Goal: Check status: Check status

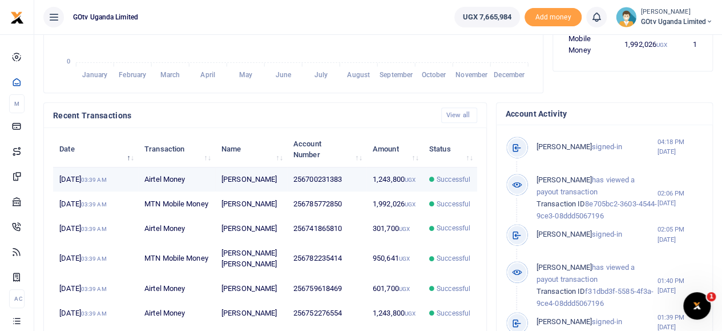
click at [435, 184] on span "Successful" at bounding box center [450, 179] width 42 height 10
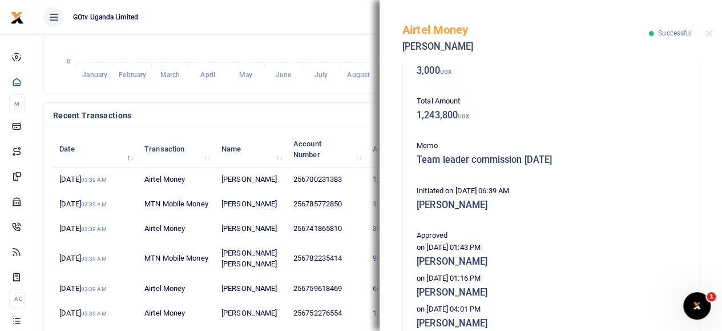
scroll to position [57, 0]
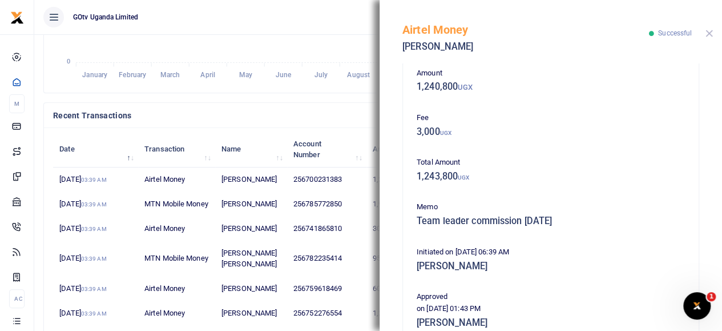
click at [711, 30] on button "Close" at bounding box center [709, 33] width 7 height 7
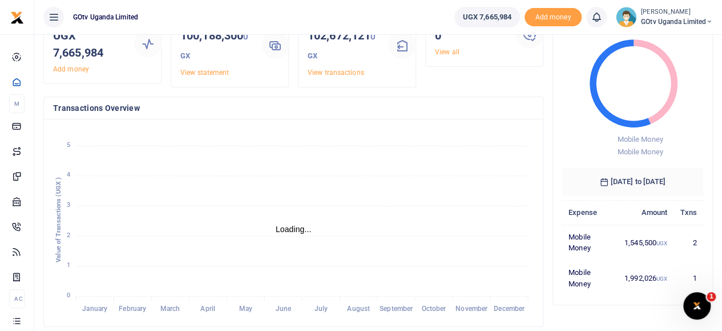
scroll to position [0, 0]
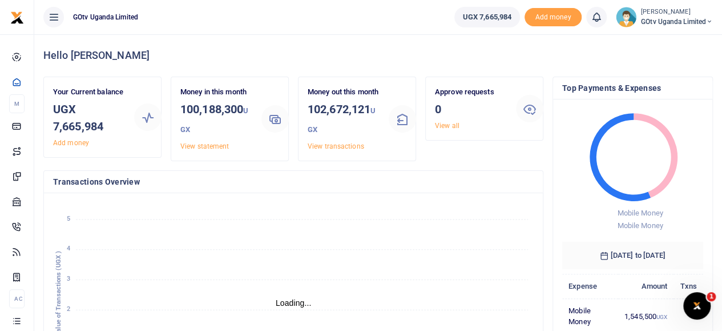
click at [672, 20] on span "GOtv Uganda Limited" at bounding box center [677, 22] width 72 height 10
click at [668, 41] on link "Switch accounts" at bounding box center [670, 42] width 90 height 16
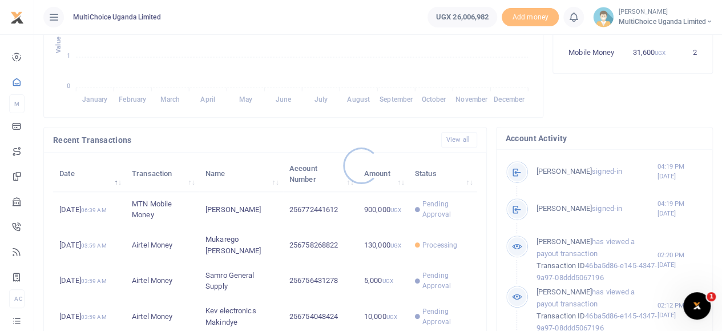
scroll to position [343, 0]
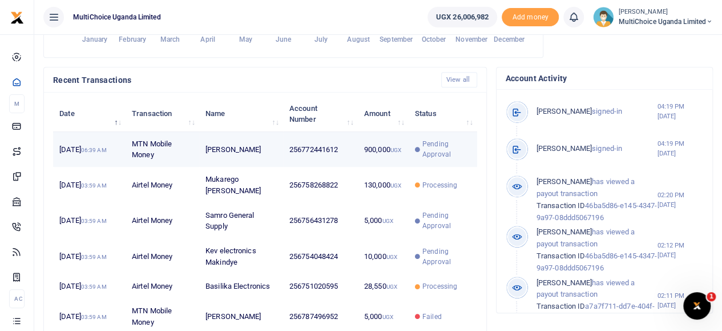
click at [432, 159] on span "Pending Approval" at bounding box center [447, 149] width 49 height 21
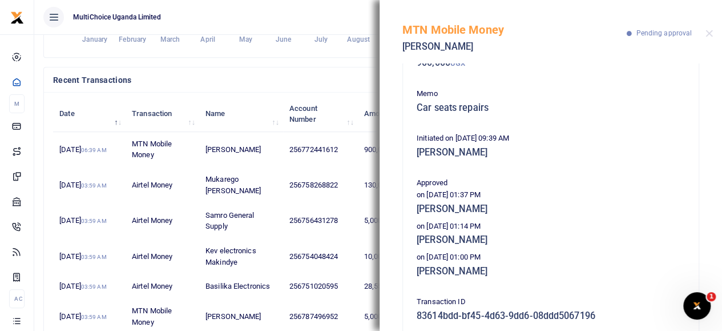
scroll to position [57, 0]
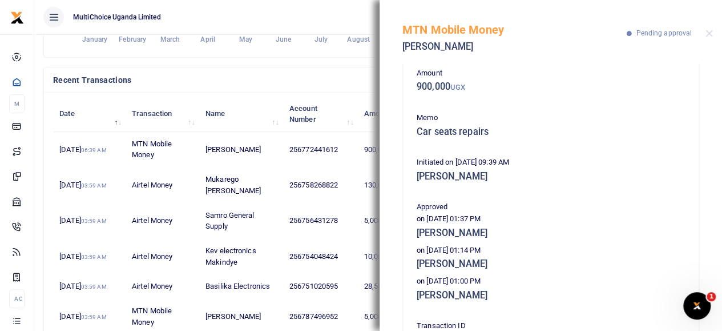
click at [709, 37] on div "MTN Mobile Money Mohammed Athiyo Pending approval" at bounding box center [551, 31] width 343 height 63
click at [712, 35] on div "MTN Mobile Money Mohammed Athiyo Pending approval" at bounding box center [551, 31] width 343 height 63
click at [713, 32] on button "Close" at bounding box center [709, 33] width 7 height 7
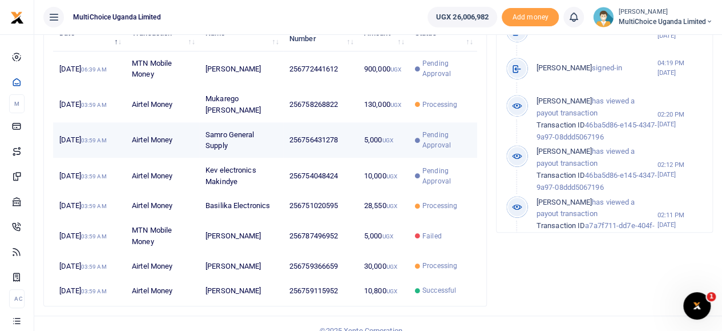
scroll to position [479, 0]
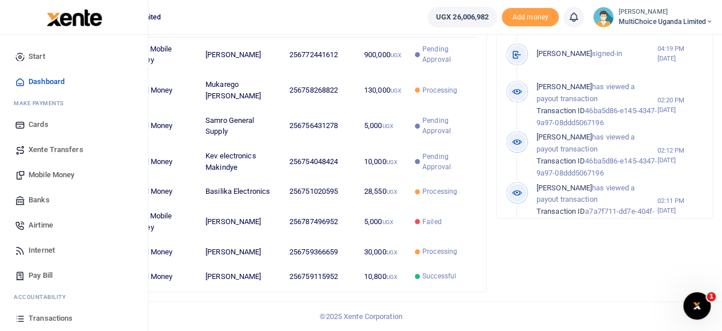
click at [48, 172] on span "Mobile Money" at bounding box center [52, 174] width 46 height 11
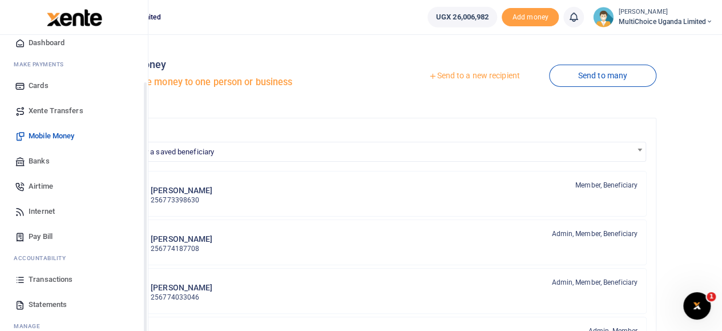
scroll to position [57, 0]
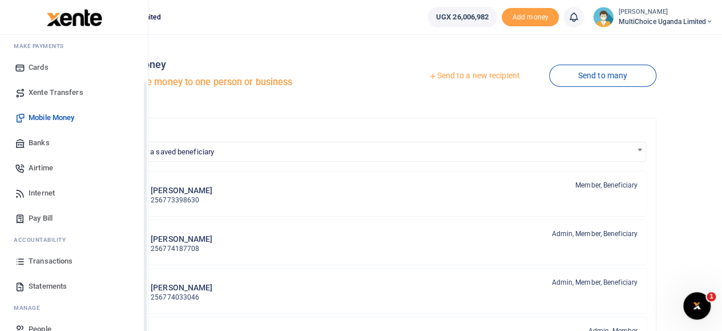
click at [33, 263] on span "Transactions" at bounding box center [51, 260] width 44 height 11
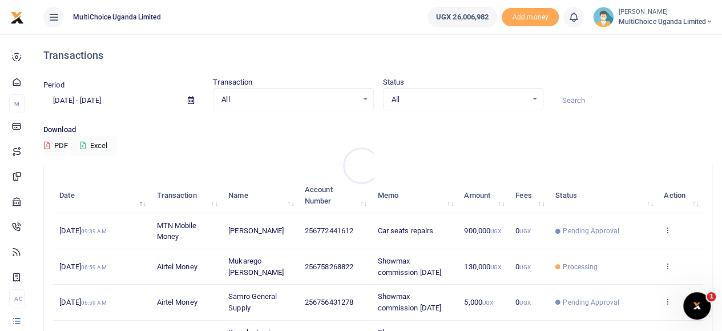
click at [534, 101] on div at bounding box center [361, 165] width 722 height 331
click at [529, 99] on div "All Select an option..." at bounding box center [463, 99] width 159 height 13
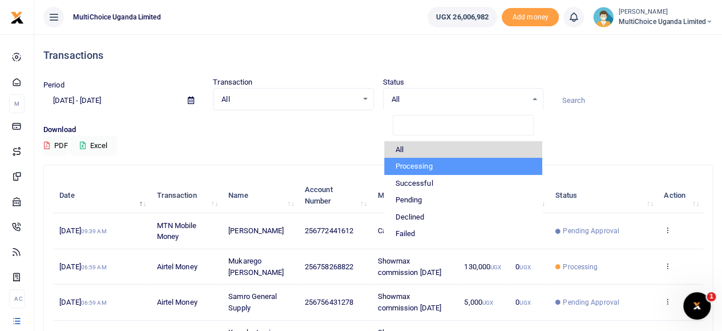
click at [423, 166] on li "Processing" at bounding box center [463, 166] width 158 height 17
select select "PROCESSING"
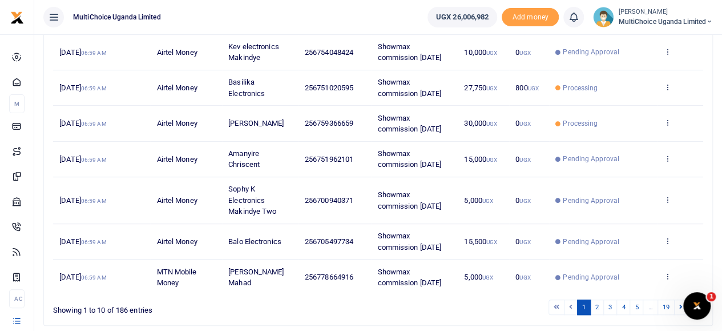
scroll to position [324, 0]
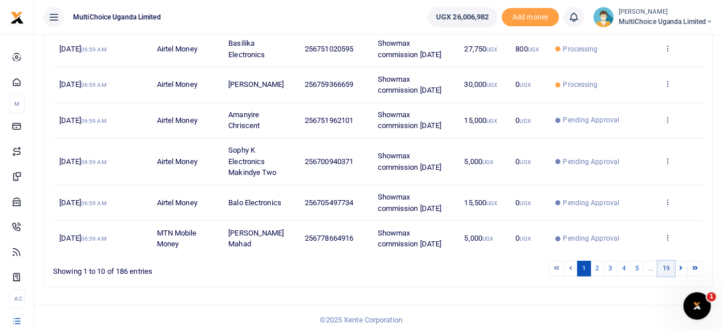
click at [665, 263] on link "19" at bounding box center [666, 267] width 17 height 15
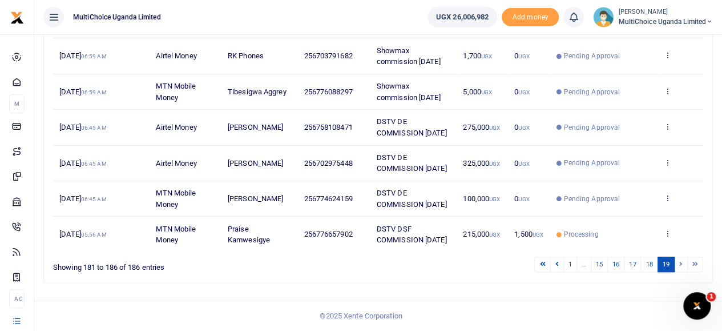
scroll to position [205, 0]
click at [668, 194] on icon at bounding box center [667, 198] width 7 height 8
click at [633, 236] on link "View details" at bounding box center [626, 244] width 90 height 16
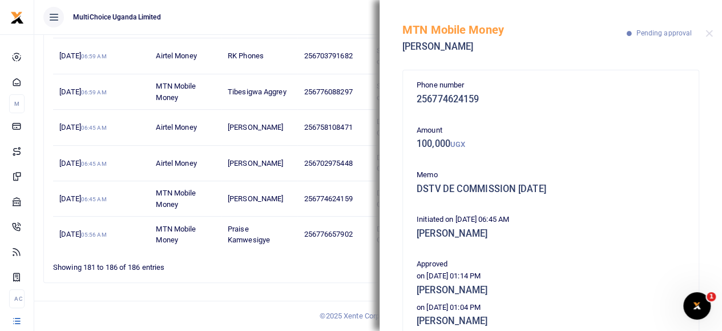
scroll to position [57, 0]
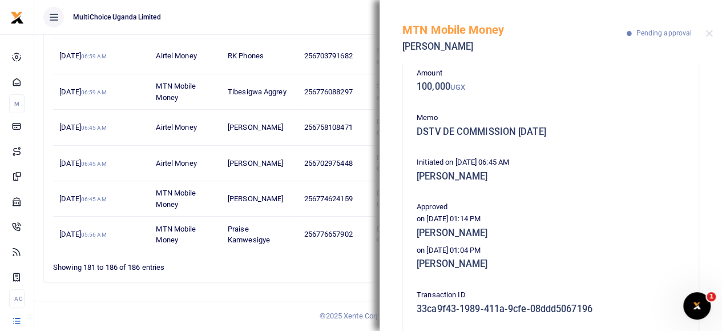
click at [705, 34] on div "MTN Mobile Money Maria Mukarego Pending approval" at bounding box center [551, 31] width 343 height 63
click at [714, 23] on div "MTN Mobile Money Maria Mukarego Pending approval" at bounding box center [551, 31] width 343 height 63
click at [711, 29] on div "MTN Mobile Money Maria Mukarego Pending approval" at bounding box center [551, 31] width 343 height 63
click at [706, 32] on button "Close" at bounding box center [709, 33] width 7 height 7
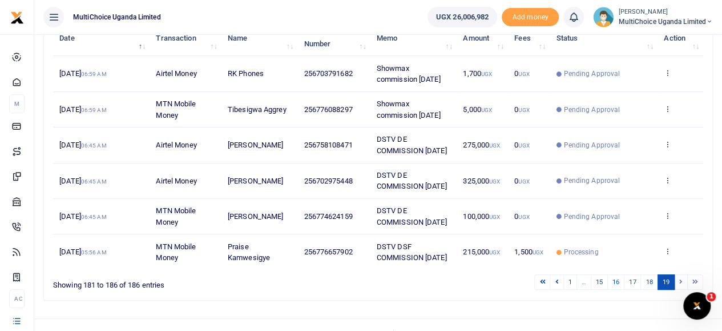
scroll to position [91, 0]
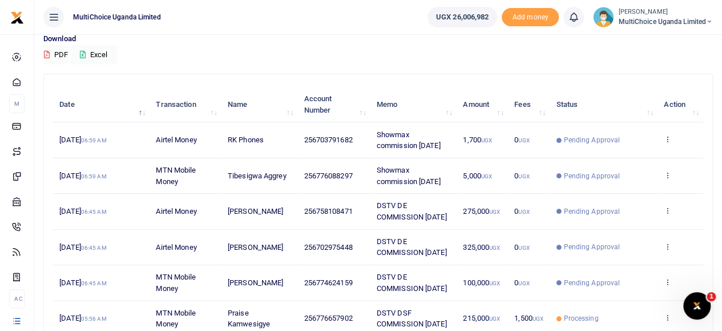
click at [666, 135] on icon at bounding box center [667, 139] width 7 height 8
click at [644, 156] on link "View details" at bounding box center [626, 159] width 90 height 16
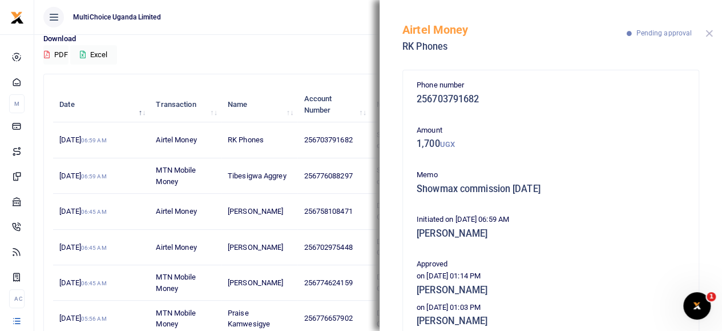
click at [708, 33] on button "Close" at bounding box center [709, 33] width 7 height 7
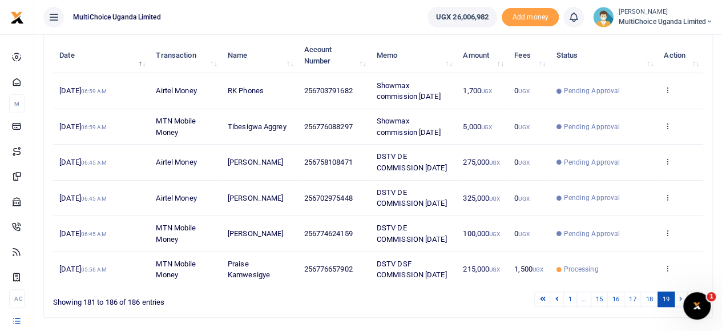
scroll to position [205, 0]
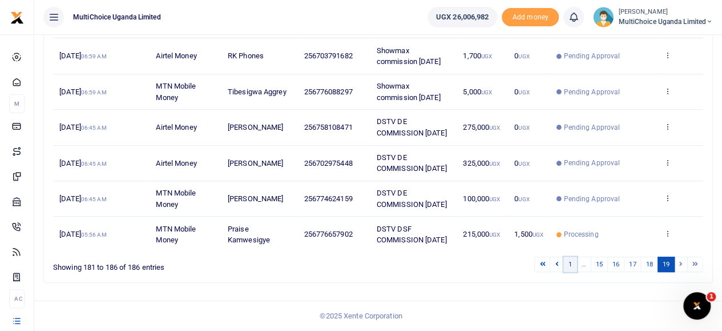
click at [569, 263] on link "1" at bounding box center [571, 263] width 14 height 15
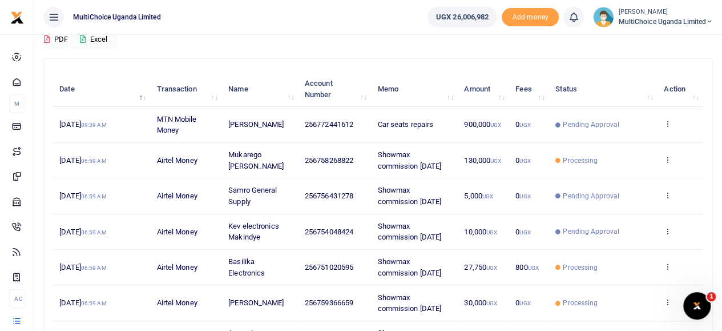
scroll to position [96, 0]
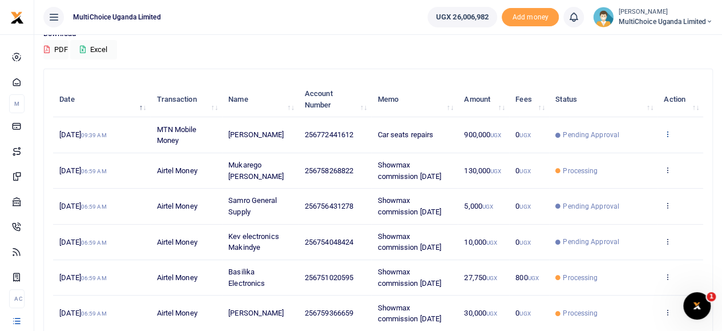
click at [667, 132] on icon at bounding box center [667, 134] width 7 height 8
click at [633, 152] on link "View details" at bounding box center [626, 154] width 90 height 16
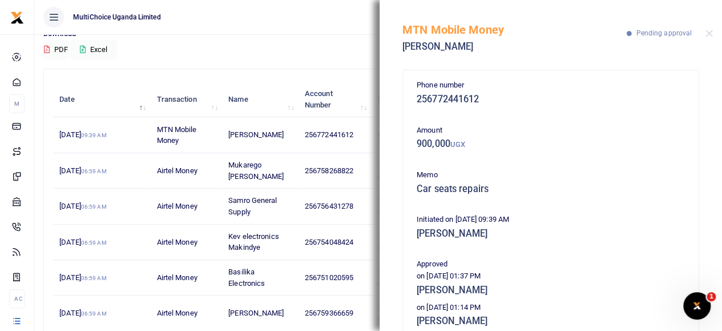
scroll to position [57, 0]
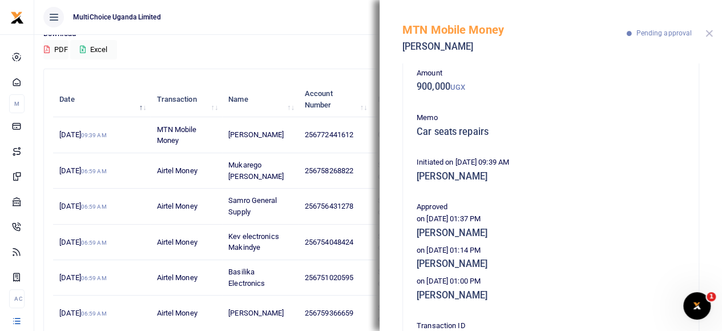
click at [711, 35] on button "Close" at bounding box center [709, 33] width 7 height 7
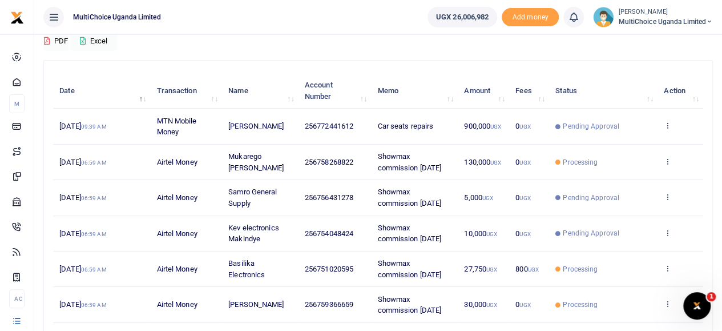
scroll to position [96, 0]
